Goal: Information Seeking & Learning: Learn about a topic

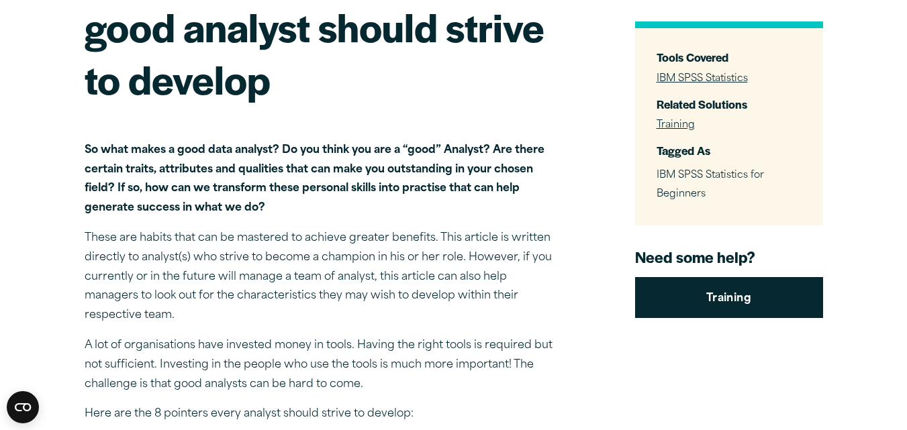
scroll to position [295, 0]
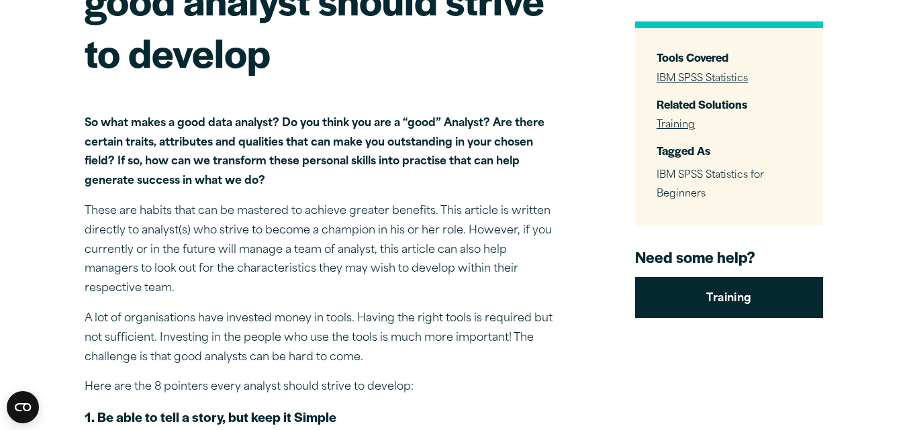
click at [104, 291] on div "Close" at bounding box center [453, 215] width 907 height 430
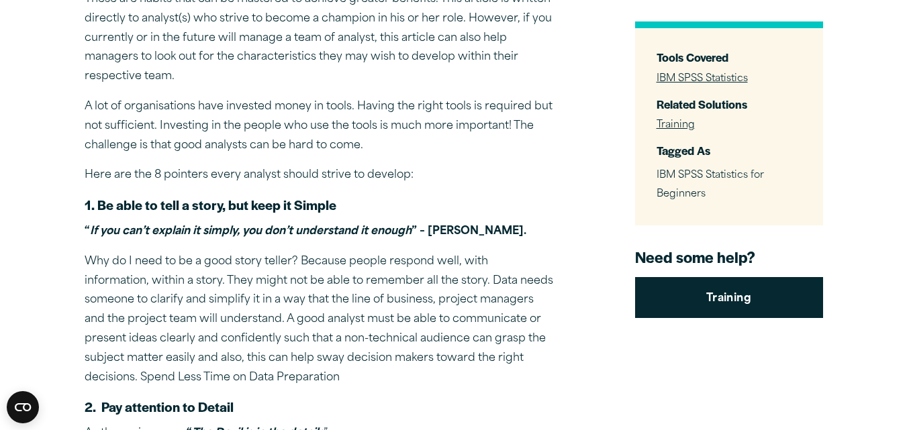
scroll to position [510, 0]
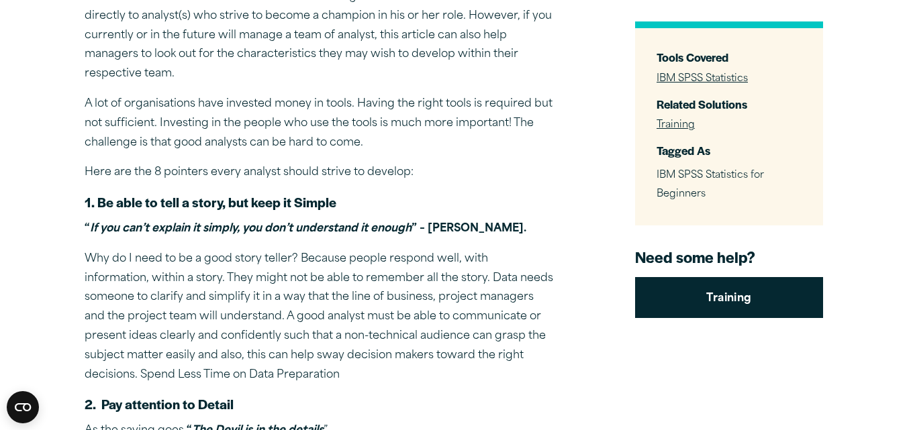
click at [111, 271] on div "Close" at bounding box center [453, 215] width 907 height 430
click at [494, 355] on p "Why do I need to be a good story teller? Because people respond well, with info…" at bounding box center [320, 318] width 470 height 136
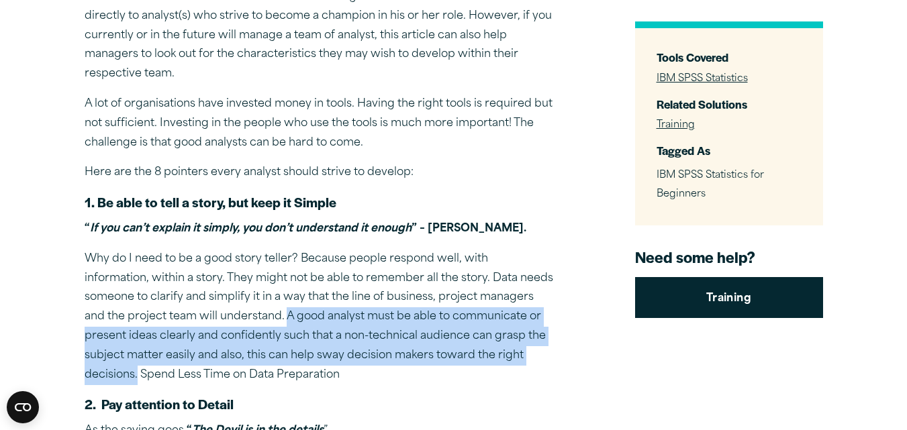
drag, startPoint x: 494, startPoint y: 355, endPoint x: 200, endPoint y: 314, distance: 297.0
click at [200, 314] on p "Why do I need to be a good story teller? Because people respond well, with info…" at bounding box center [320, 318] width 470 height 136
copy p "A good analyst must be able to communicate or present ideas clearly and confide…"
click at [459, 355] on p "Why do I need to be a good story teller? Because people respond well, with info…" at bounding box center [320, 318] width 470 height 136
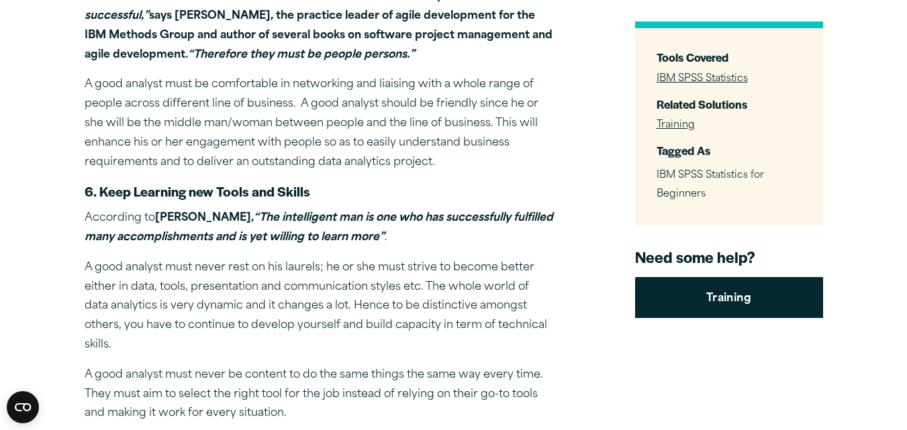
scroll to position [1531, 0]
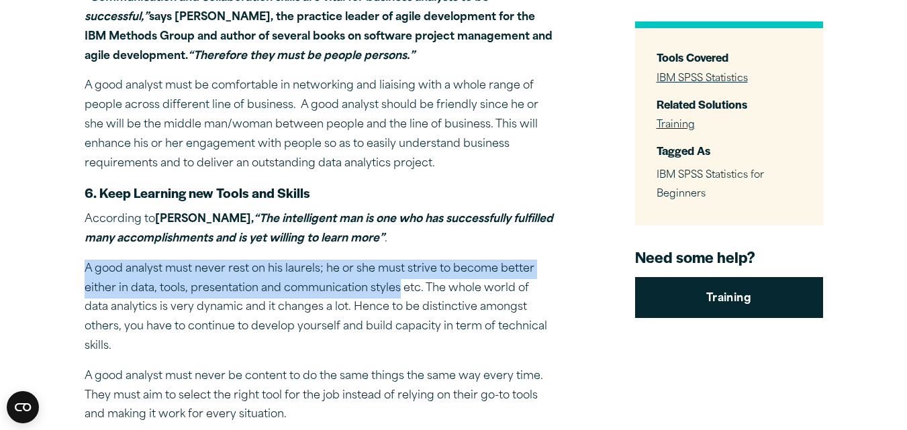
drag, startPoint x: 85, startPoint y: 264, endPoint x: 400, endPoint y: 295, distance: 315.8
click at [400, 295] on p "A good analyst must never rest on his laurels; he or she must strive to become …" at bounding box center [320, 308] width 470 height 97
copy p "A good analyst must never rest on his laurels; he or she must strive to become …"
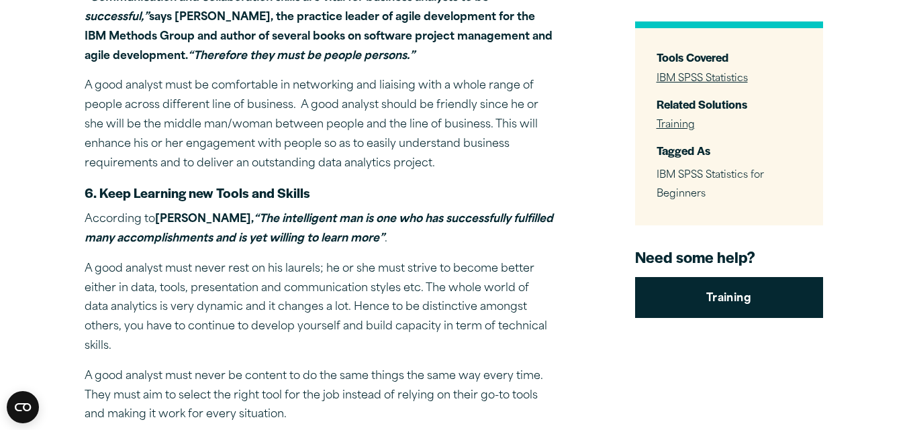
drag, startPoint x: 692, startPoint y: 111, endPoint x: 682, endPoint y: 132, distance: 23.1
click at [687, 123] on div "Related Solutions Training" at bounding box center [729, 114] width 145 height 36
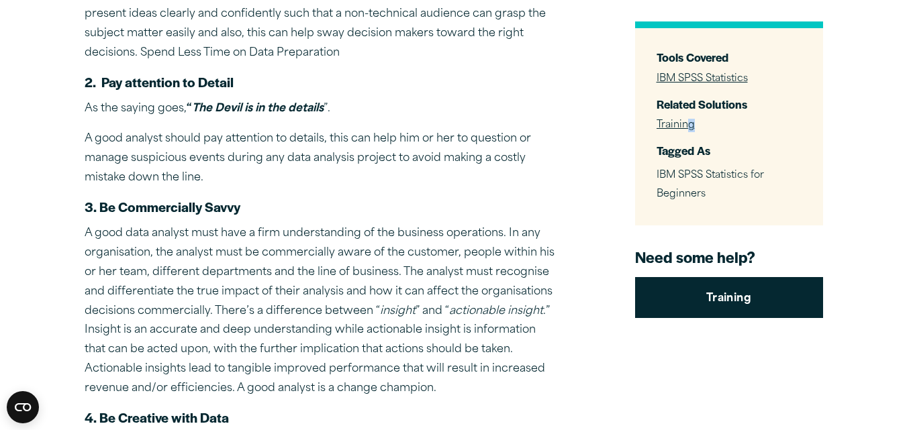
scroll to position [806, 0]
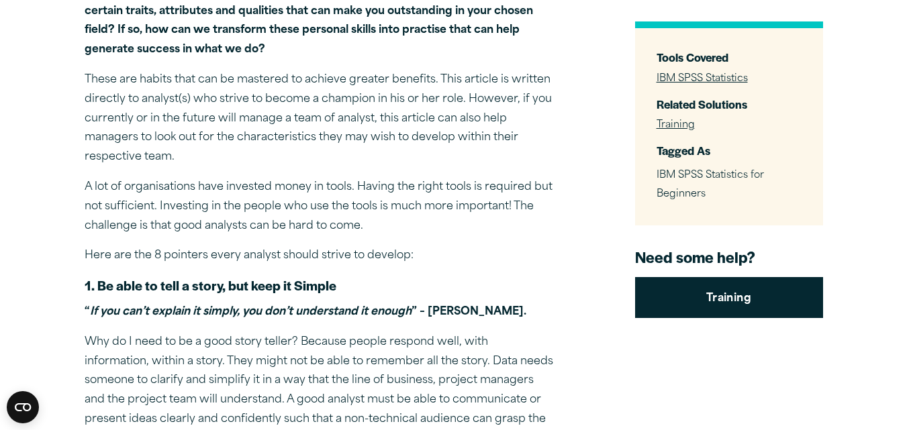
scroll to position [430, 0]
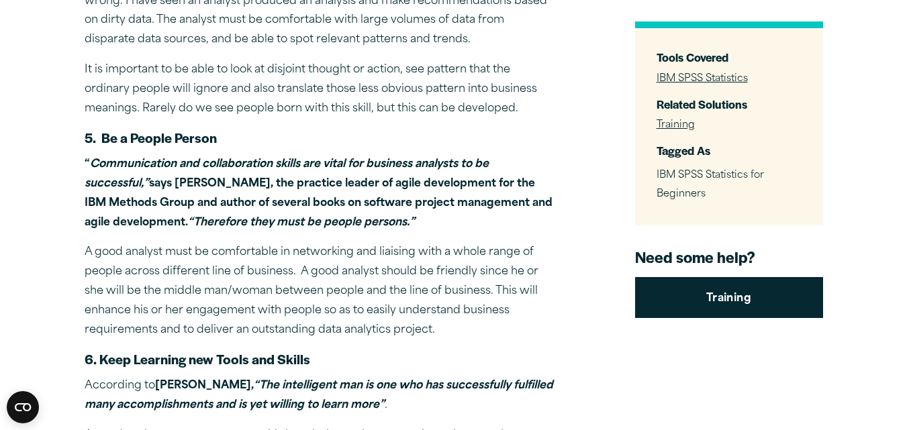
scroll to position [1365, 0]
drag, startPoint x: 291, startPoint y: 268, endPoint x: 249, endPoint y: 269, distance: 41.7
click at [249, 269] on p "A good analyst must be comfortable in networking and liaising with a whole rang…" at bounding box center [320, 290] width 470 height 97
click at [293, 271] on p "A good analyst must be comfortable in networking and liaising with a whole rang…" at bounding box center [320, 290] width 470 height 97
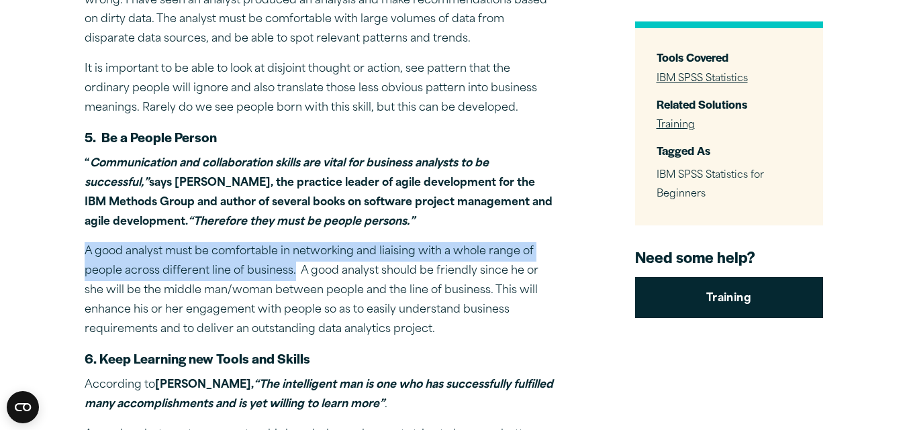
drag, startPoint x: 293, startPoint y: 271, endPoint x: 83, endPoint y: 257, distance: 210.7
copy p "A good analyst must be comfortable in networking and liaising with a whole rang…"
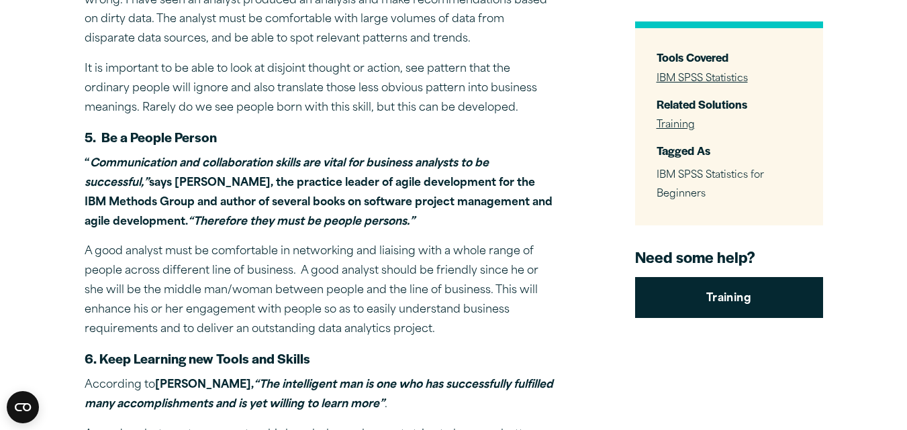
click at [249, 181] on strong "“ Communication and collaboration skills are vital for business analysts to be …" at bounding box center [319, 192] width 468 height 68
drag, startPoint x: 249, startPoint y: 181, endPoint x: 179, endPoint y: 185, distance: 70.0
click at [179, 185] on strong "“ Communication and collaboration skills are vital for business analysts to be …" at bounding box center [319, 192] width 468 height 68
copy strong "Scott Ambler"
